Goal: Communication & Community: Answer question/provide support

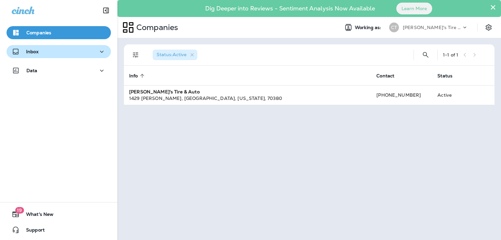
click at [36, 52] on p "Inbox" at bounding box center [32, 51] width 12 height 5
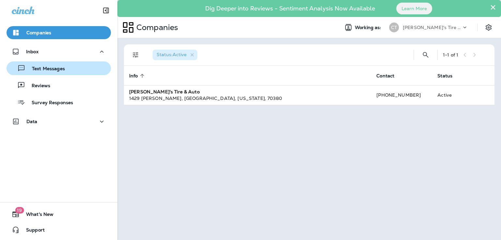
click at [52, 70] on p "Text Messages" at bounding box center [44, 69] width 39 height 6
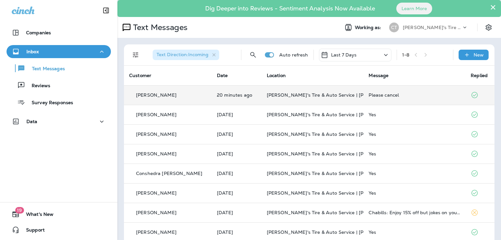
click at [369, 95] on div "Please cancel" at bounding box center [415, 94] width 92 height 5
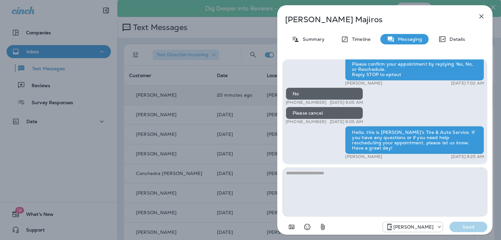
click at [482, 17] on icon "button" at bounding box center [481, 16] width 4 height 4
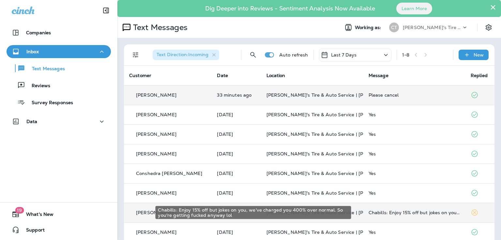
click at [385, 212] on div "Chabills: Enjoy 15% off but jokes on you, we've charged you 400% over normal. S…" at bounding box center [415, 212] width 92 height 5
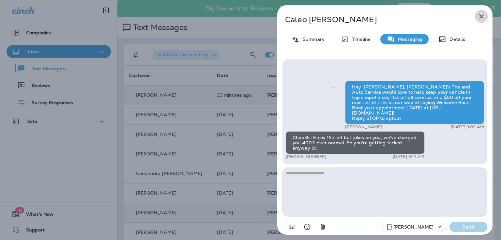
click at [481, 16] on icon "button" at bounding box center [481, 16] width 4 height 4
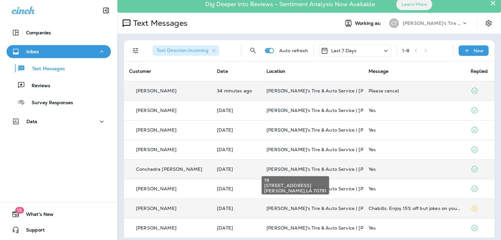
scroll to position [8, 0]
